Goal: Find specific page/section: Find specific page/section

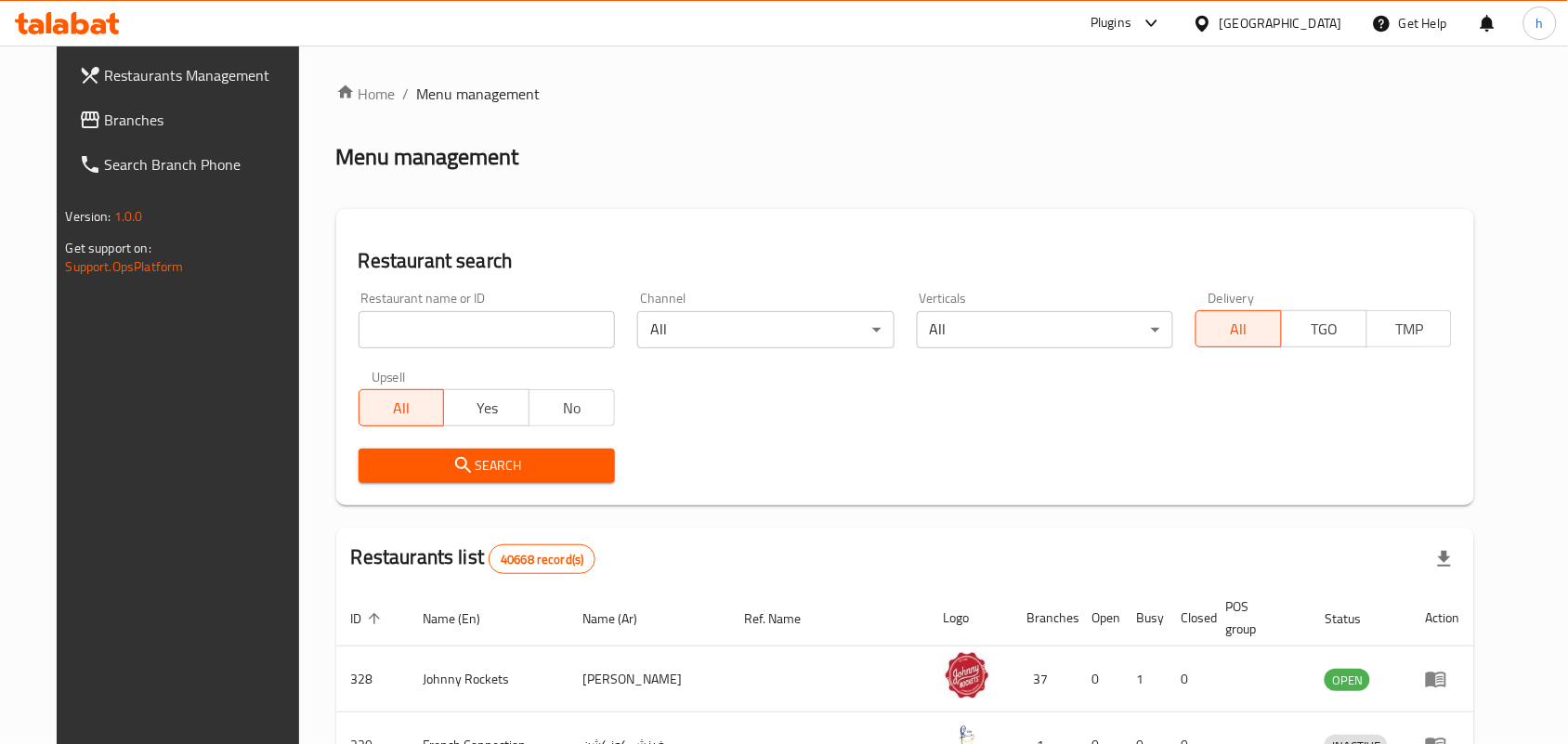
click at [1255, 19] on div "[GEOGRAPHIC_DATA]" at bounding box center [1281, 23] width 123 height 20
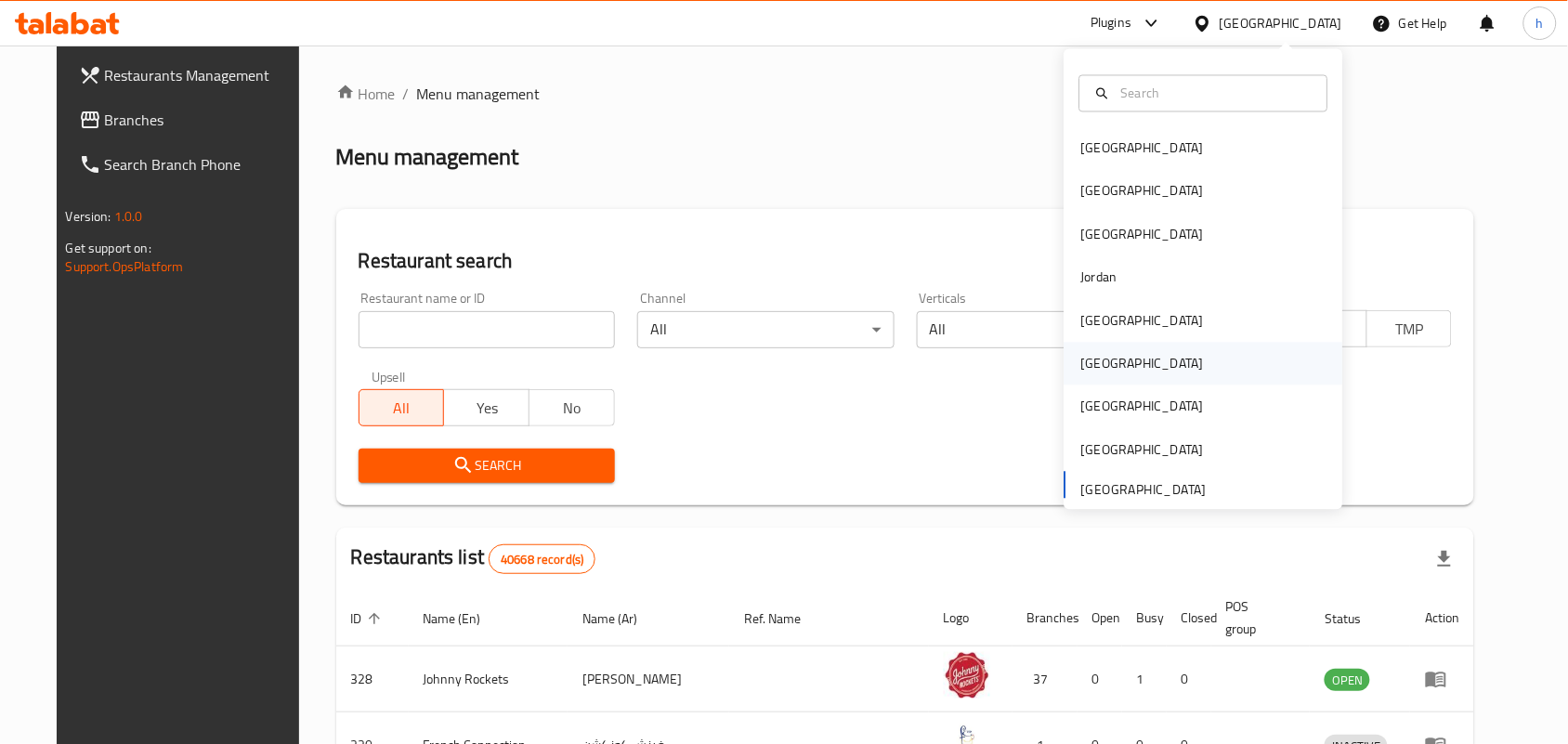
click at [1111, 364] on div "[GEOGRAPHIC_DATA]" at bounding box center [1143, 363] width 153 height 43
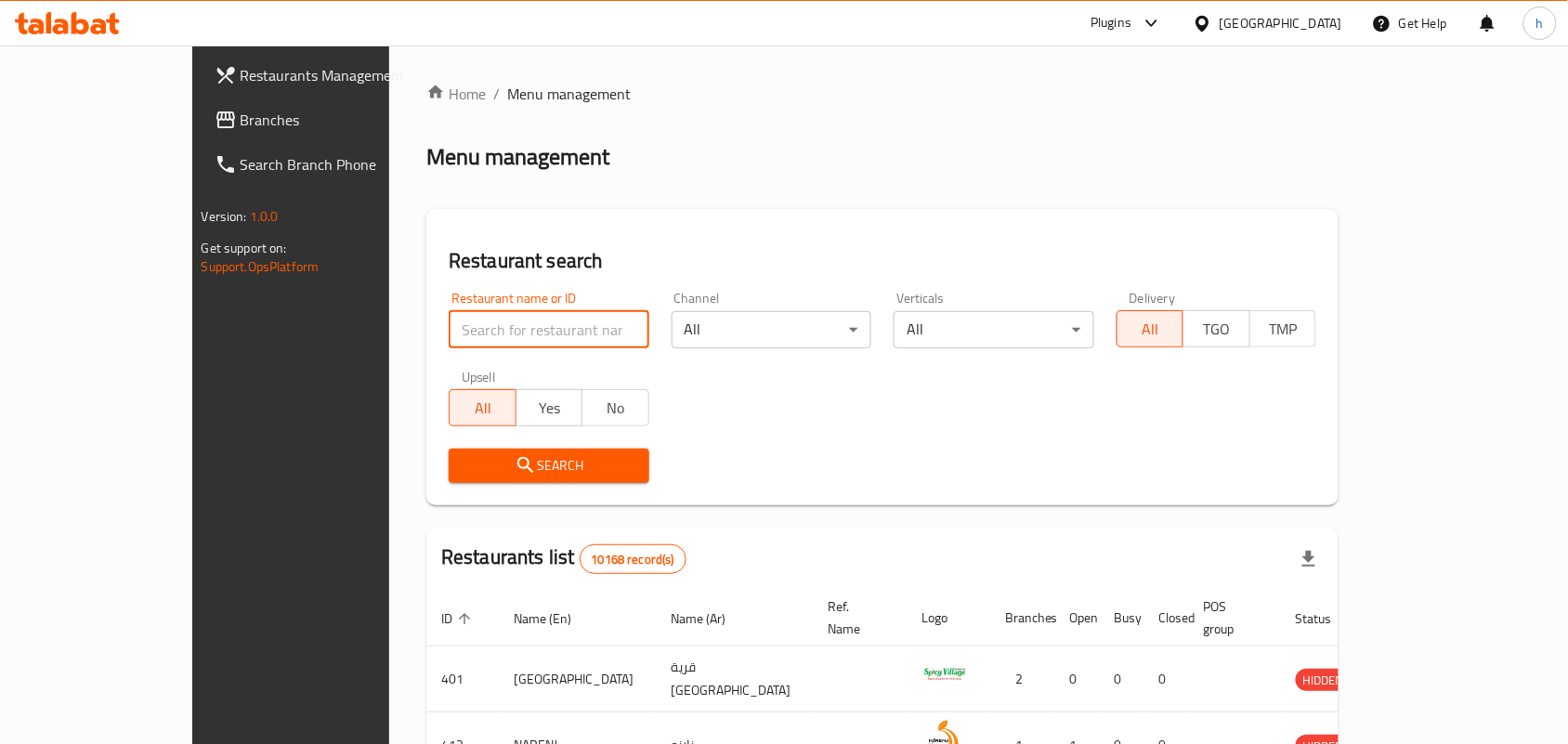
click at [448, 336] on input "search" at bounding box center [548, 329] width 200 height 37
click at [240, 122] on span "Branches" at bounding box center [340, 119] width 198 height 22
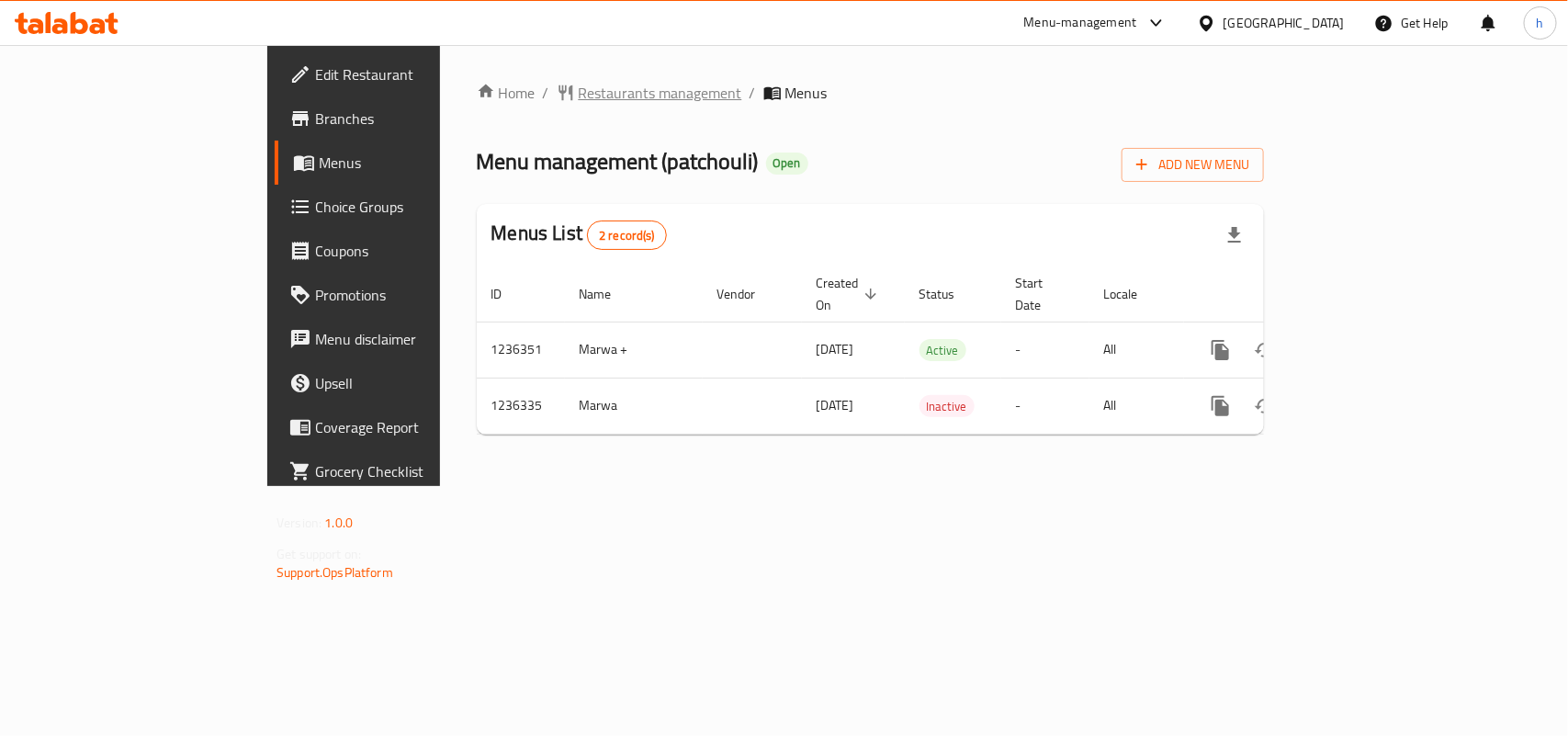
click at [578, 97] on span "Restaurants management" at bounding box center [659, 92] width 163 height 22
